Goal: Find specific page/section: Find specific page/section

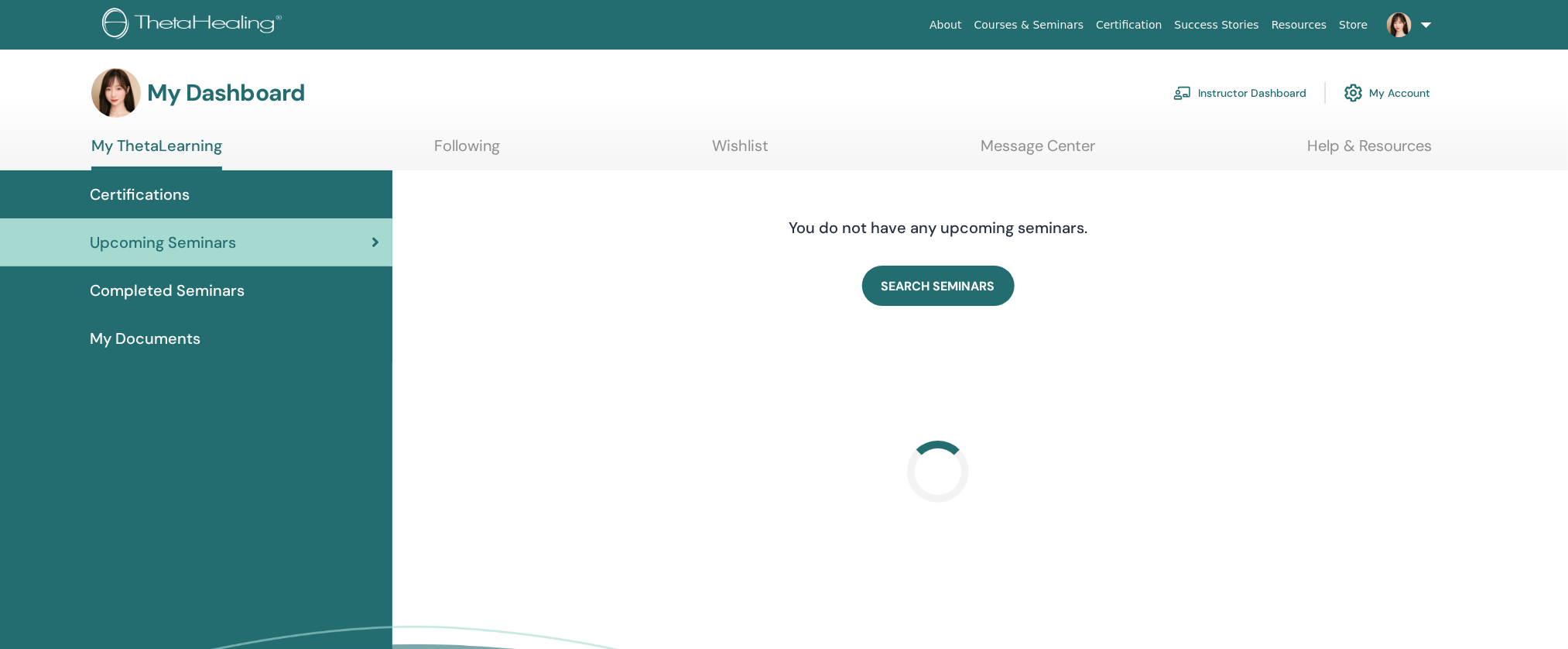
click at [447, 149] on link "Following" at bounding box center [466, 151] width 66 height 30
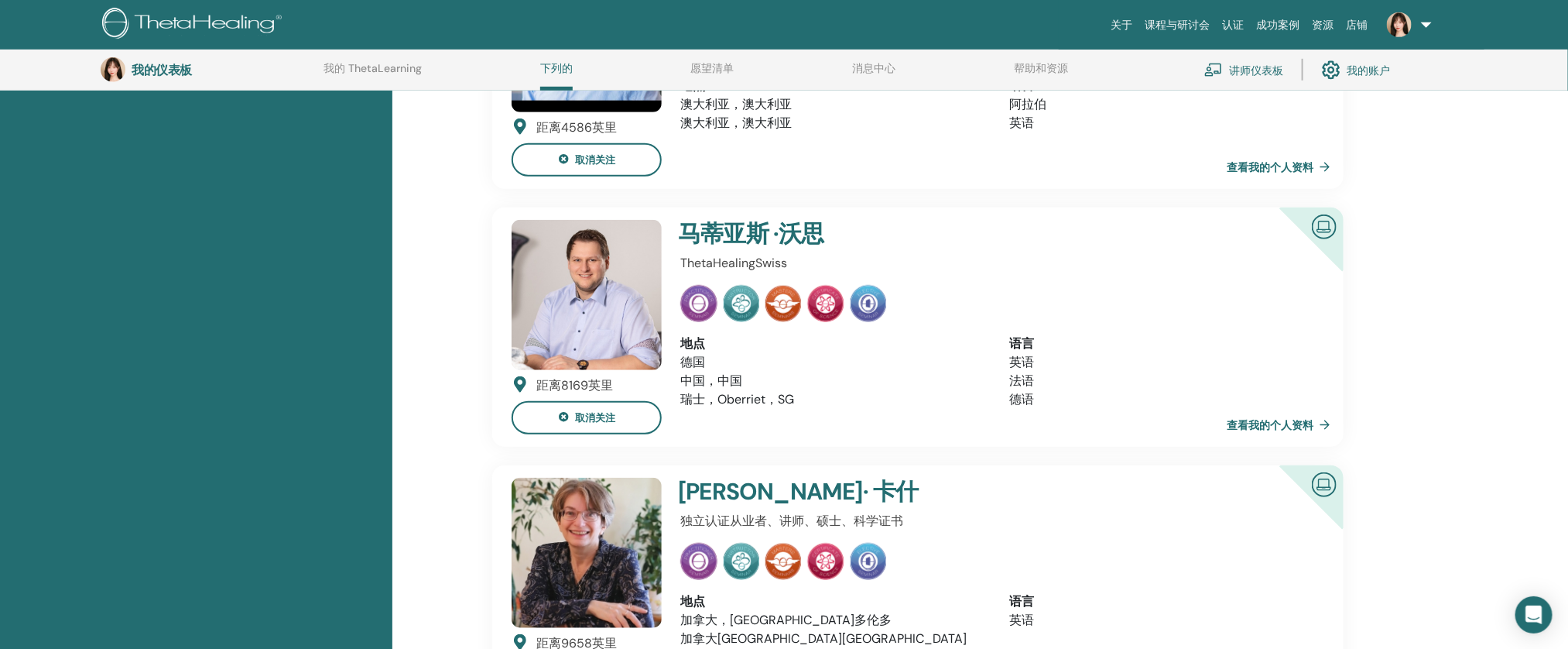
scroll to position [610, 0]
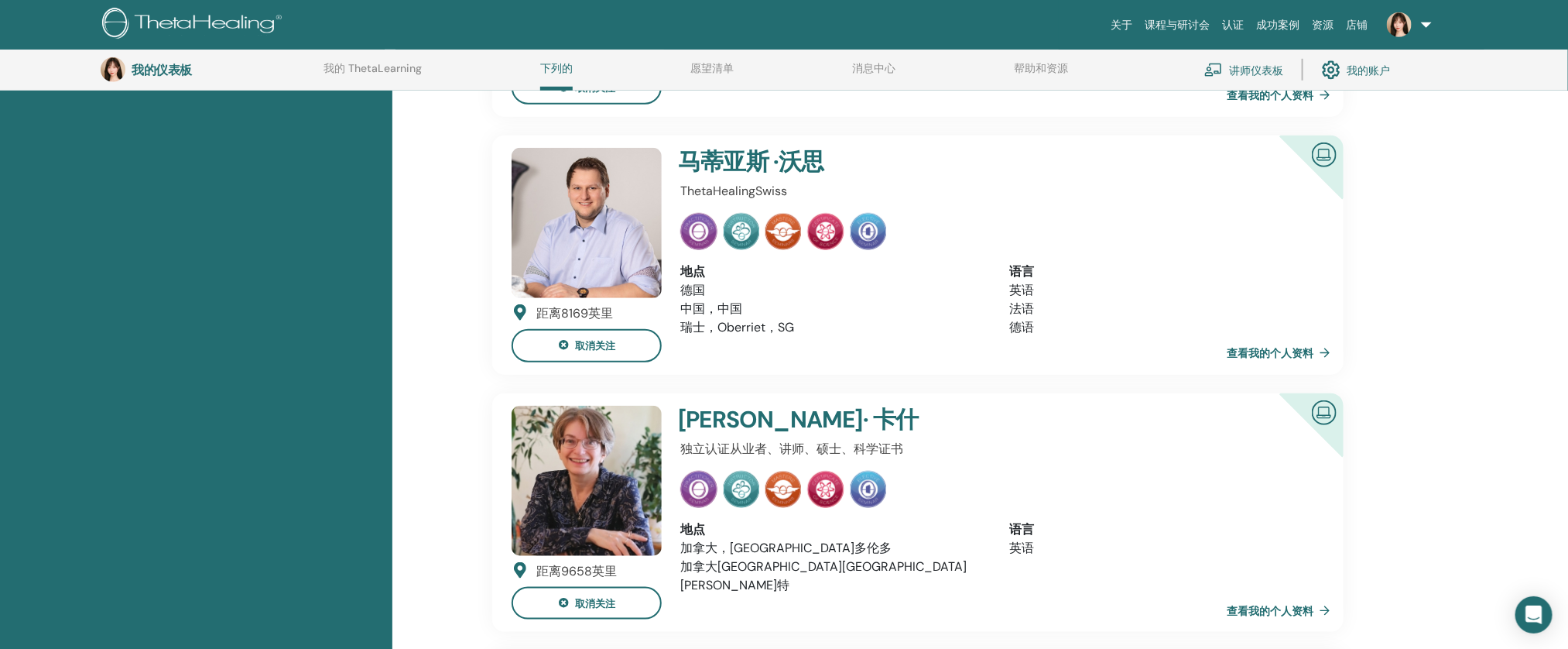
click at [1231, 357] on font "查看我的个人资料" at bounding box center [1270, 353] width 87 height 14
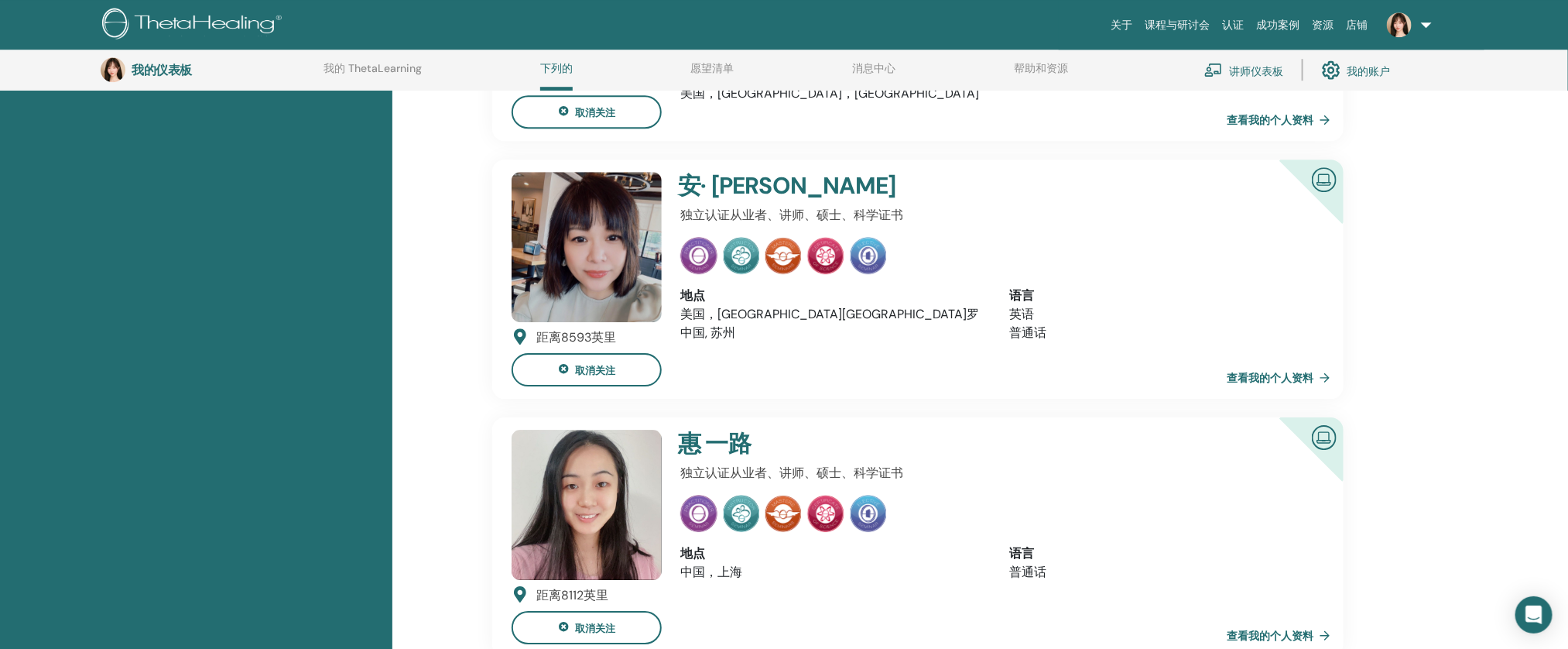
scroll to position [2480, 0]
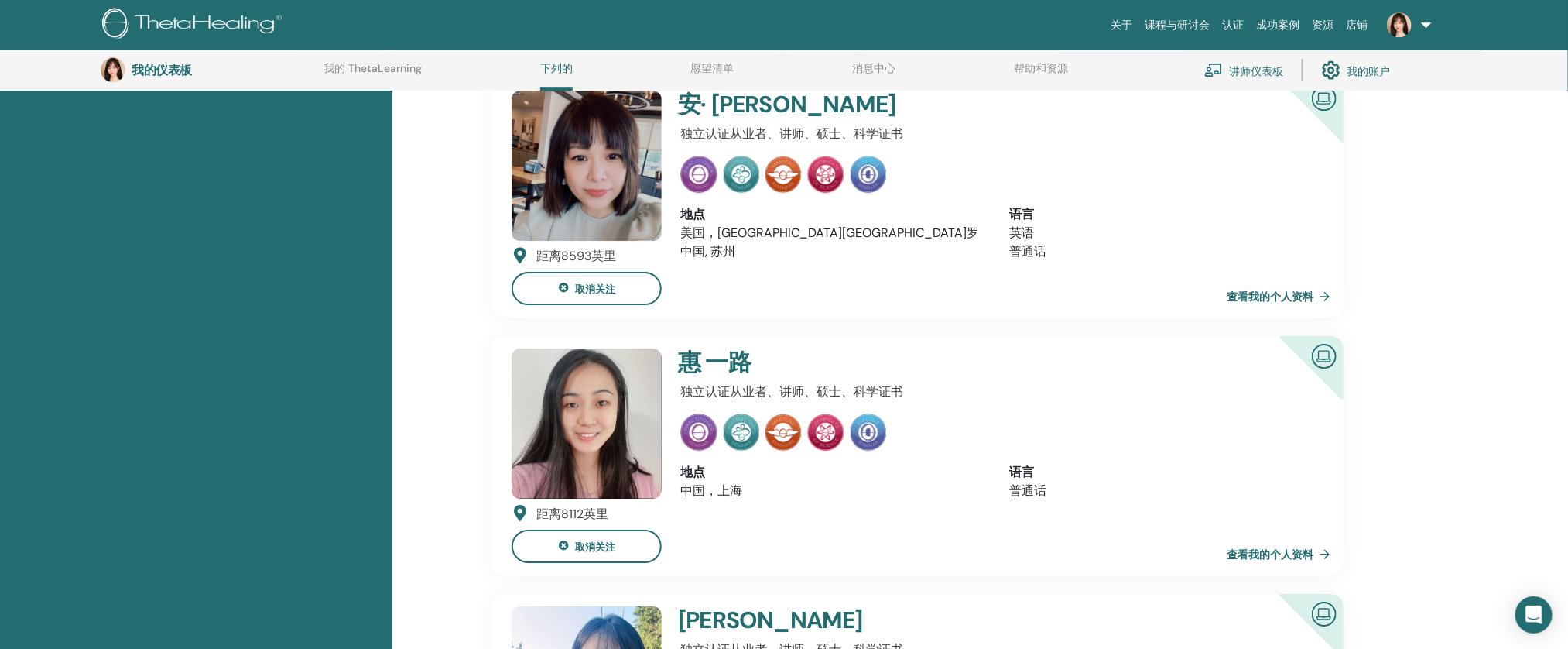
click at [1325, 280] on link "查看我的个人资料" at bounding box center [1282, 295] width 110 height 31
